Goal: Information Seeking & Learning: Learn about a topic

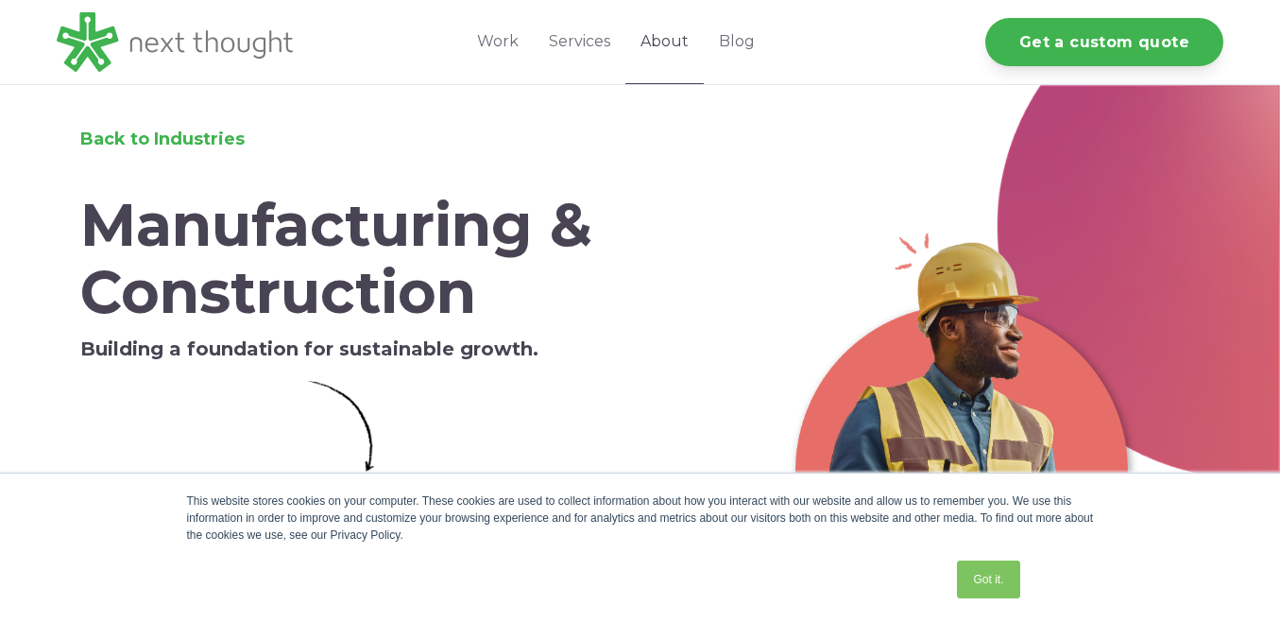
click at [670, 39] on link "About" at bounding box center [664, 42] width 78 height 84
